Goal: Task Accomplishment & Management: Manage account settings

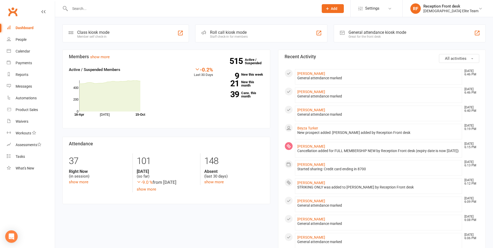
click at [0, 0] on link "Membership Plans" at bounding box center [0, 0] width 0 height 0
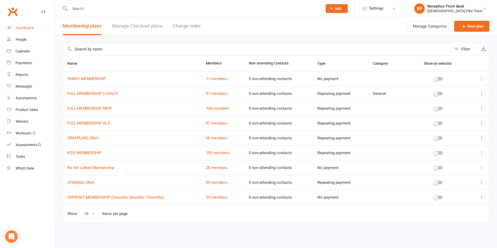
click at [19, 26] on div "Dashboard" at bounding box center [25, 28] width 18 height 4
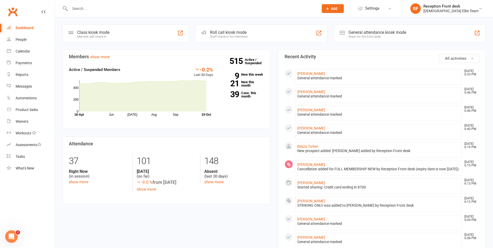
click at [100, 8] on input "text" at bounding box center [191, 8] width 247 height 7
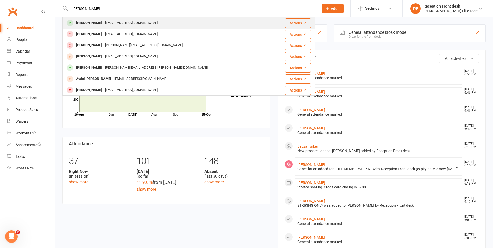
type input "simon younan"
click at [100, 25] on div "[PERSON_NAME]" at bounding box center [89, 23] width 29 height 8
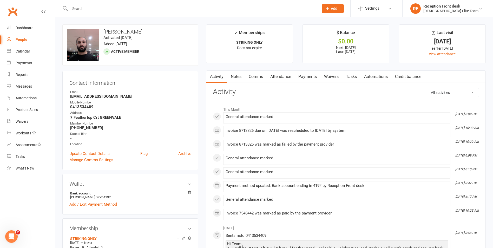
click at [302, 75] on link "Payments" at bounding box center [308, 77] width 26 height 12
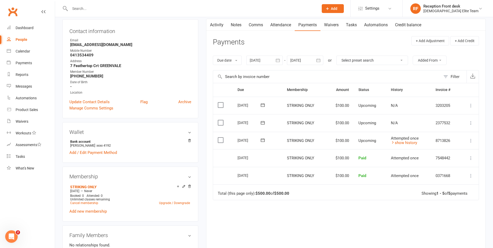
scroll to position [52, 0]
click at [406, 141] on link "show history" at bounding box center [404, 142] width 26 height 5
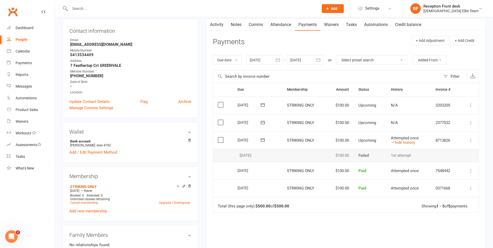
click at [472, 139] on icon at bounding box center [471, 140] width 5 height 5
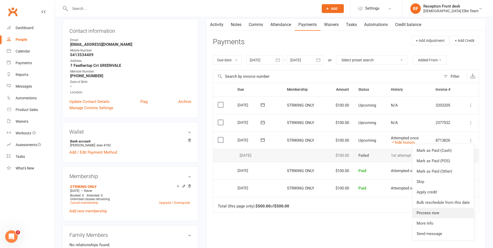
click at [437, 215] on link "Process now" at bounding box center [443, 213] width 61 height 10
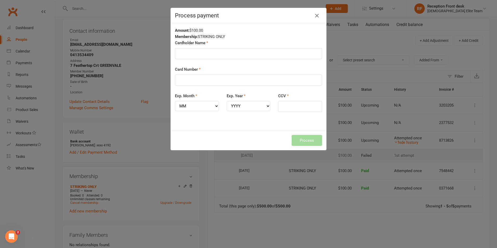
click at [315, 18] on icon "button" at bounding box center [317, 15] width 6 height 6
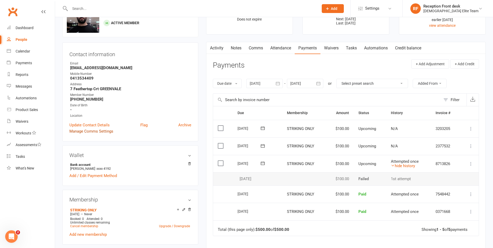
scroll to position [0, 0]
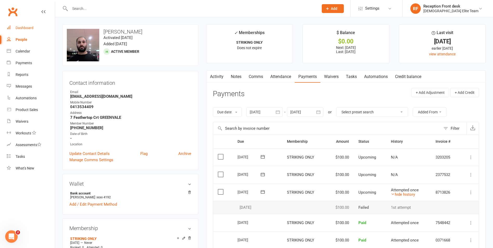
click at [22, 28] on div "Dashboard" at bounding box center [25, 28] width 18 height 4
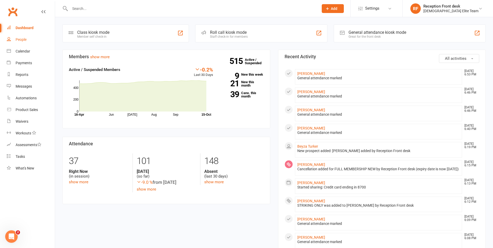
click at [21, 39] on div "People" at bounding box center [21, 39] width 11 height 4
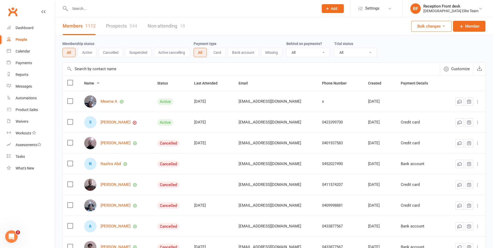
click at [220, 50] on button "Card" at bounding box center [217, 52] width 17 height 9
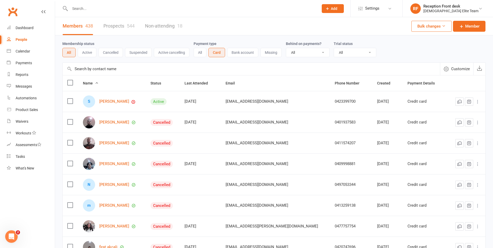
click at [245, 52] on button "Bank account" at bounding box center [242, 52] width 31 height 9
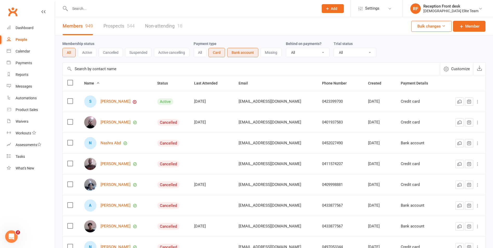
click at [85, 54] on button "Active" at bounding box center [87, 52] width 19 height 9
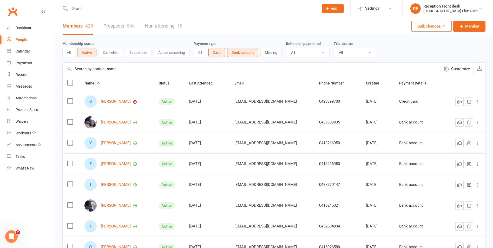
click at [68, 51] on button "All" at bounding box center [68, 52] width 13 height 9
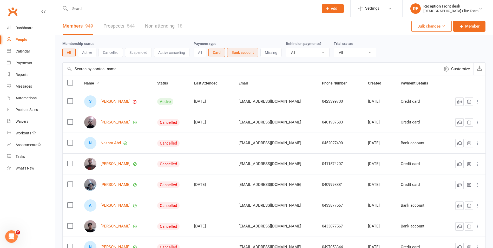
click at [86, 49] on button "Active" at bounding box center [87, 52] width 19 height 9
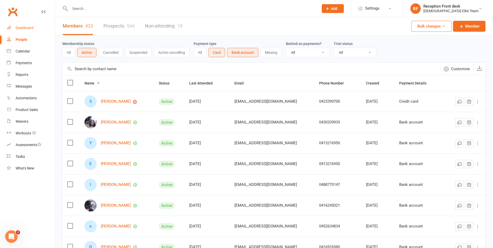
click at [26, 27] on div "Dashboard" at bounding box center [25, 28] width 18 height 4
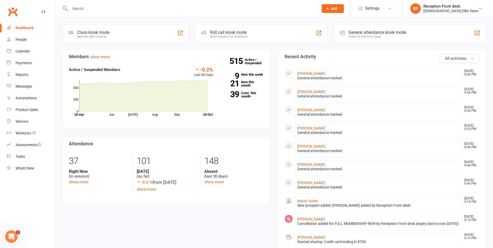
click at [71, 7] on input "text" at bounding box center [191, 8] width 247 height 7
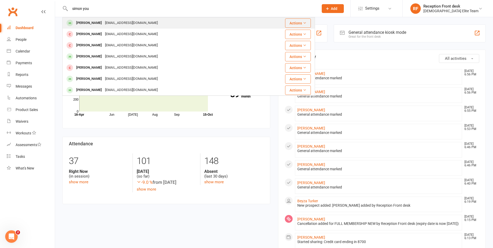
type input "simon you"
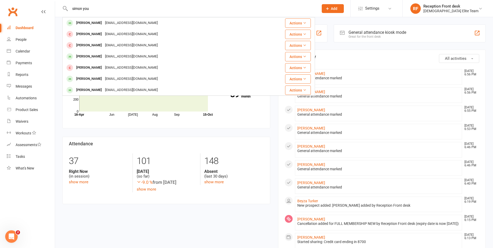
click at [100, 26] on div "[PERSON_NAME]" at bounding box center [89, 23] width 29 height 8
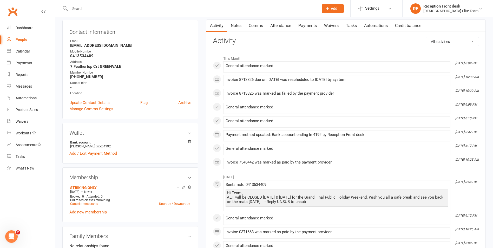
scroll to position [52, 0]
click at [102, 150] on link "Add / Edit Payment Method" at bounding box center [93, 152] width 48 height 6
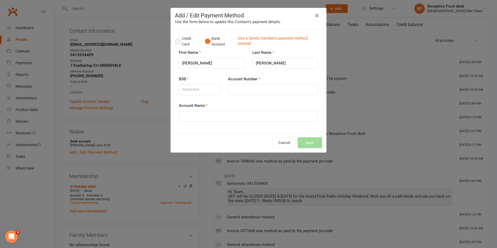
click at [182, 42] on button "Credit Card" at bounding box center [187, 42] width 24 height 16
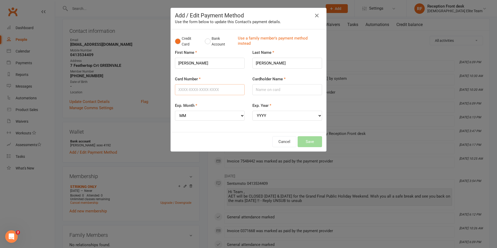
drag, startPoint x: 194, startPoint y: 88, endPoint x: 254, endPoint y: 84, distance: 59.9
click at [194, 88] on input "Card Number" at bounding box center [210, 89] width 70 height 11
type input "4622630018952428"
click at [226, 115] on select "MM 01 02 03 04 05 06 07 08 09 10 11 12" at bounding box center [210, 116] width 70 height 10
select select "03"
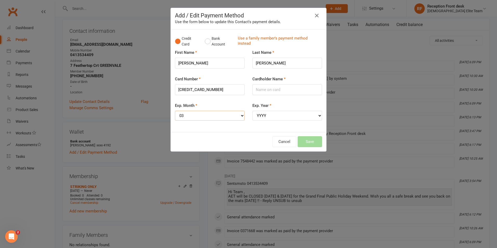
click at [175, 111] on select "MM 01 02 03 04 05 06 07 08 09 10 11 12" at bounding box center [210, 116] width 70 height 10
click at [292, 114] on select "YYYY 2025 2026 2027 2028 2029 2030 2031 2032 2033 2034" at bounding box center [287, 116] width 70 height 10
select select "2029"
click at [252, 111] on select "YYYY 2025 2026 2027 2028 2029 2030 2031 2032 2033 2034" at bounding box center [287, 116] width 70 height 10
drag, startPoint x: 272, startPoint y: 88, endPoint x: 277, endPoint y: 88, distance: 5.2
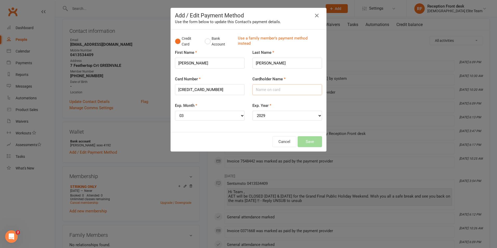
click at [272, 88] on input "Cardholder Name" at bounding box center [287, 89] width 70 height 11
type input "Simon Younan"
click at [313, 144] on button "Save" at bounding box center [310, 141] width 24 height 11
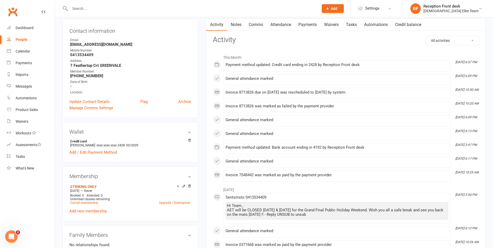
click at [313, 23] on link "Payments" at bounding box center [308, 25] width 26 height 12
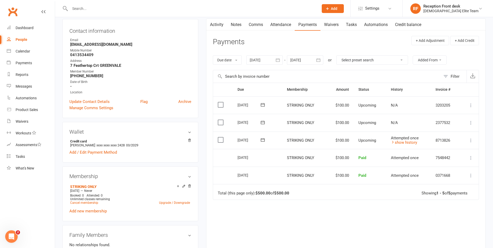
click at [469, 140] on icon at bounding box center [471, 140] width 5 height 5
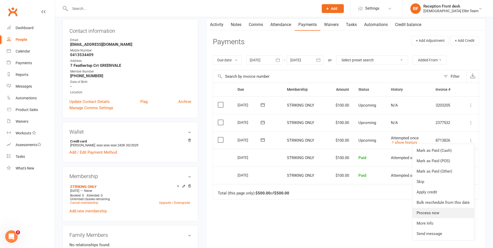
click at [435, 214] on link "Process now" at bounding box center [443, 213] width 61 height 10
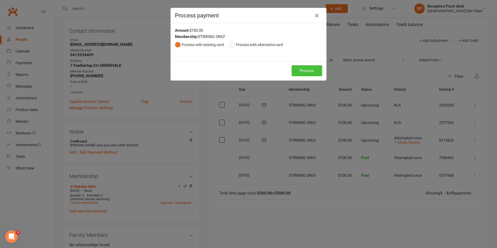
click at [306, 67] on button "Process" at bounding box center [307, 70] width 30 height 11
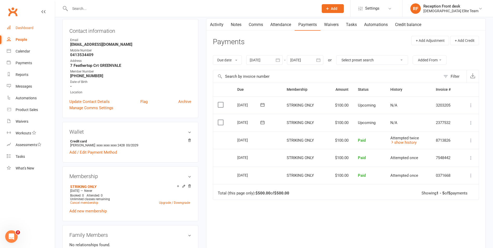
click at [29, 29] on div "Dashboard" at bounding box center [25, 28] width 18 height 4
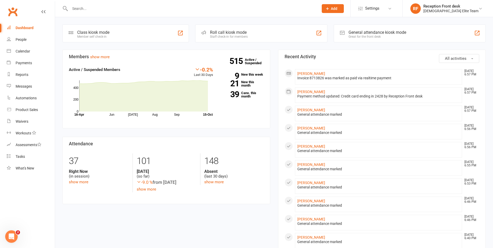
click at [78, 9] on input "text" at bounding box center [191, 8] width 247 height 7
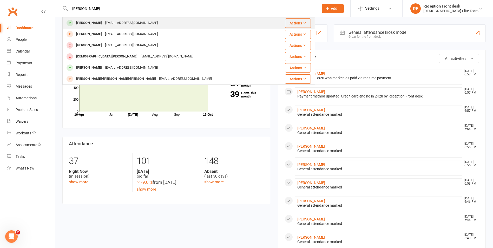
type input "deon"
click at [92, 22] on div "Deon Maju" at bounding box center [89, 23] width 29 height 8
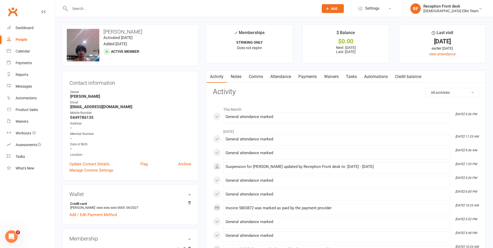
click at [300, 75] on link "Payments" at bounding box center [308, 77] width 26 height 12
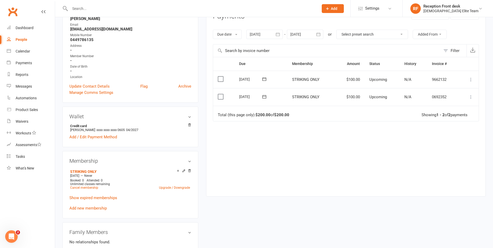
scroll to position [78, 0]
click at [85, 187] on link "Cancel membership" at bounding box center [84, 188] width 28 height 4
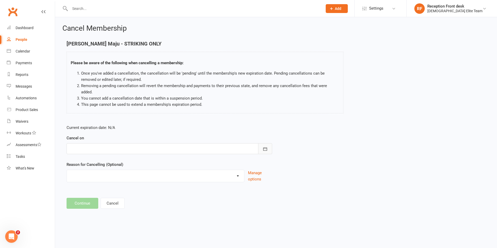
click at [269, 143] on button "button" at bounding box center [265, 148] width 14 height 11
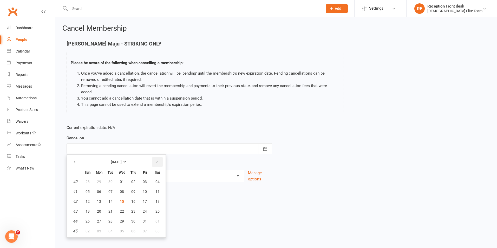
click at [159, 157] on button "button" at bounding box center [157, 161] width 11 height 9
click at [99, 199] on span "10" at bounding box center [99, 201] width 4 height 4
type input "10 Nov 2025"
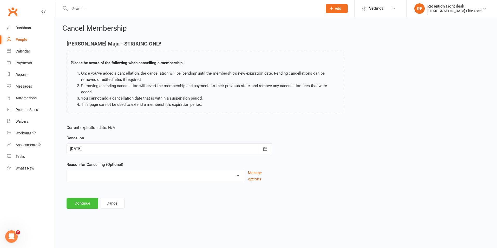
click at [82, 198] on button "Continue" at bounding box center [83, 203] width 32 height 11
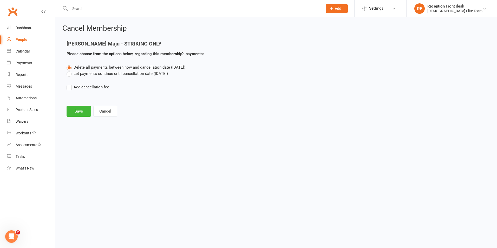
click at [103, 75] on label "Let payments continue until cancellation date (Nov 10, 2025)" at bounding box center [117, 73] width 101 height 6
click at [70, 70] on input "Let payments continue until cancellation date (Nov 10, 2025)" at bounding box center [68, 70] width 3 height 0
click at [82, 108] on button "Save" at bounding box center [79, 111] width 24 height 11
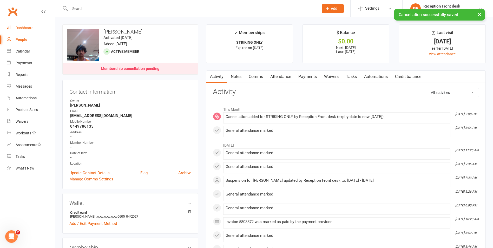
click at [32, 28] on div "Dashboard" at bounding box center [25, 28] width 18 height 4
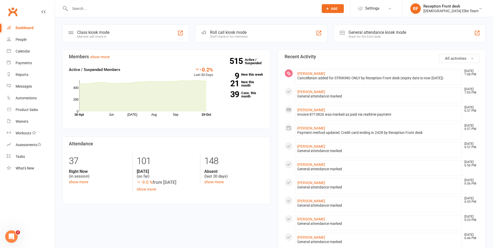
click at [107, 11] on input "text" at bounding box center [191, 8] width 247 height 7
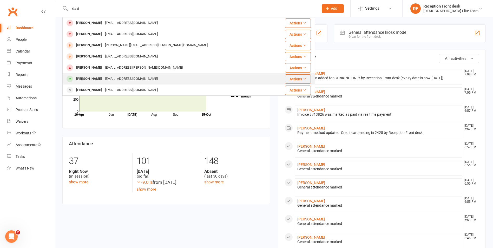
type input "davi"
click at [108, 76] on div "davidkhano269@gmail.com" at bounding box center [131, 79] width 56 height 8
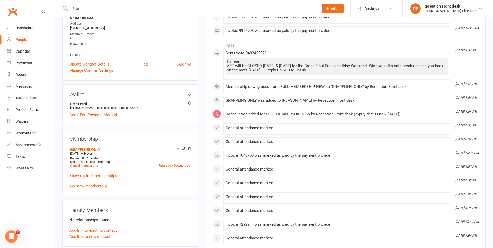
scroll to position [104, 0]
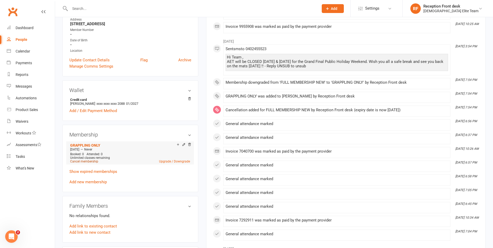
click at [93, 161] on link "Cancel membership" at bounding box center [84, 162] width 28 height 4
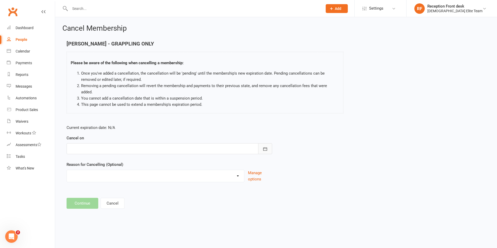
click at [267, 146] on icon "button" at bounding box center [265, 148] width 5 height 5
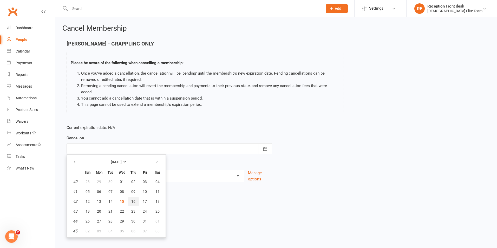
click at [133, 199] on span "16" at bounding box center [133, 201] width 4 height 4
type input "16 Oct 2025"
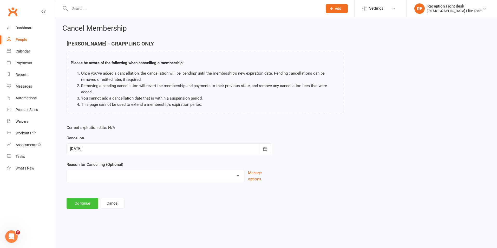
click at [90, 198] on button "Continue" at bounding box center [83, 203] width 32 height 11
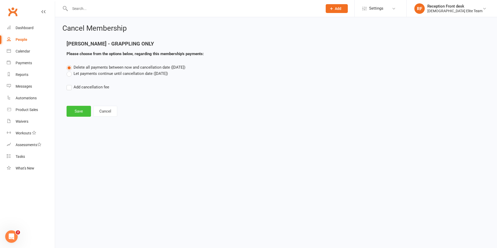
click at [80, 109] on button "Save" at bounding box center [79, 111] width 24 height 11
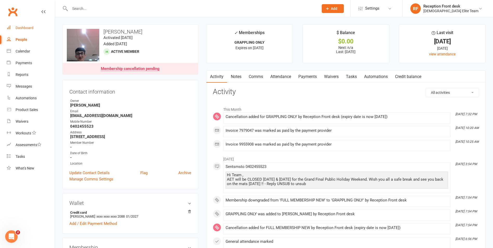
click at [33, 23] on link "Dashboard" at bounding box center [31, 28] width 48 height 12
